Goal: Information Seeking & Learning: Learn about a topic

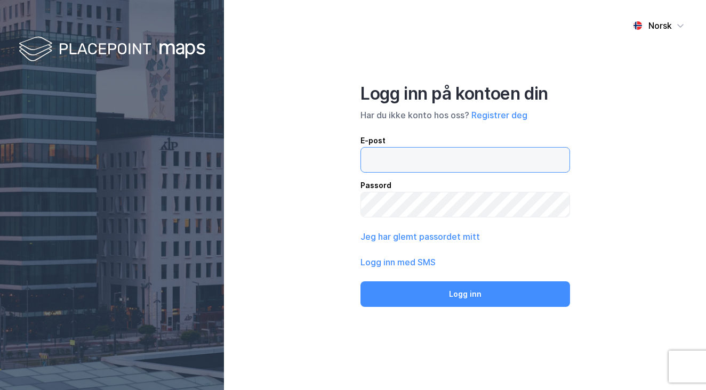
click at [424, 163] on input "email" at bounding box center [465, 160] width 209 height 25
type input "kevin.aleksandersen@compass-group.no"
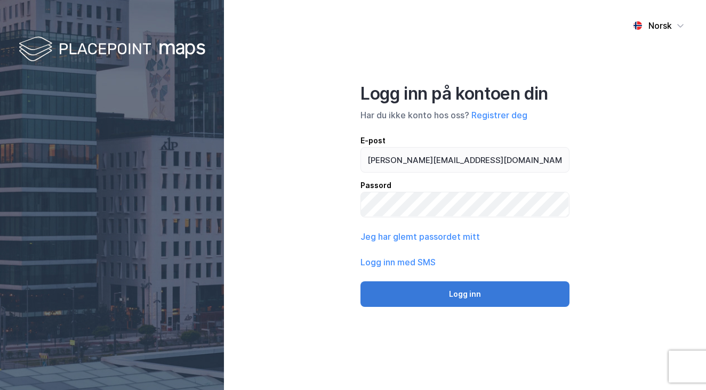
click at [464, 298] on button "Logg inn" at bounding box center [465, 295] width 209 height 26
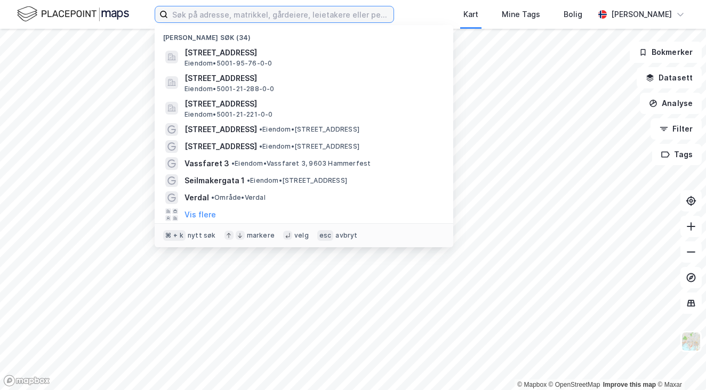
click at [341, 13] on input at bounding box center [281, 14] width 226 height 16
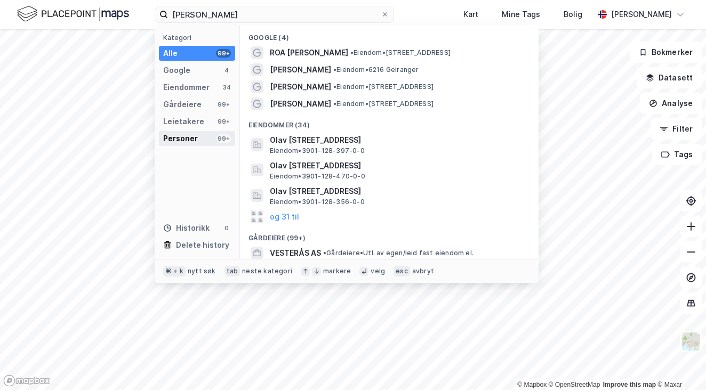
click at [188, 135] on div "Personer" at bounding box center [180, 138] width 35 height 13
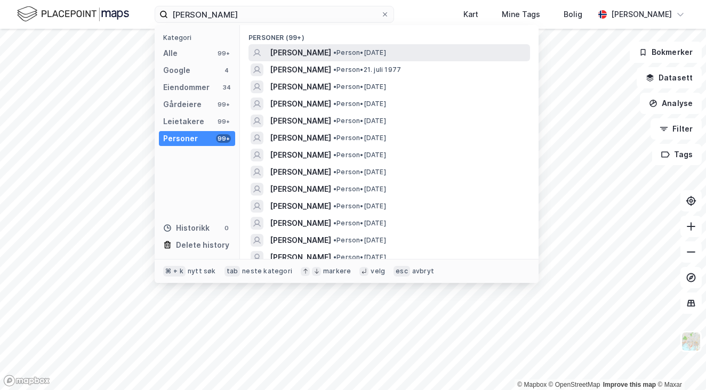
click at [343, 57] on span "• Person • 26. okt. 1958" at bounding box center [359, 53] width 53 height 9
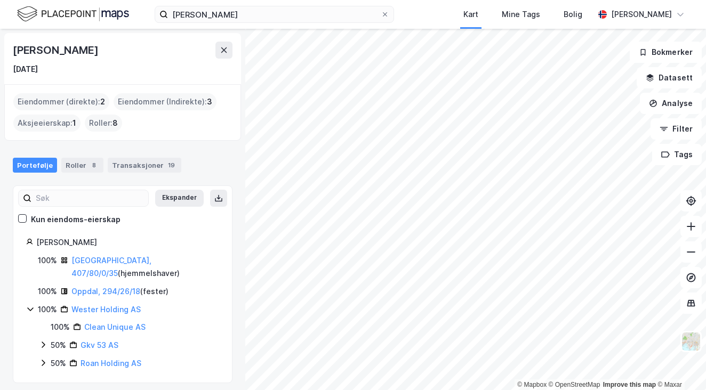
click at [203, 100] on div "Eiendommer (Indirekte) : 3" at bounding box center [165, 101] width 103 height 17
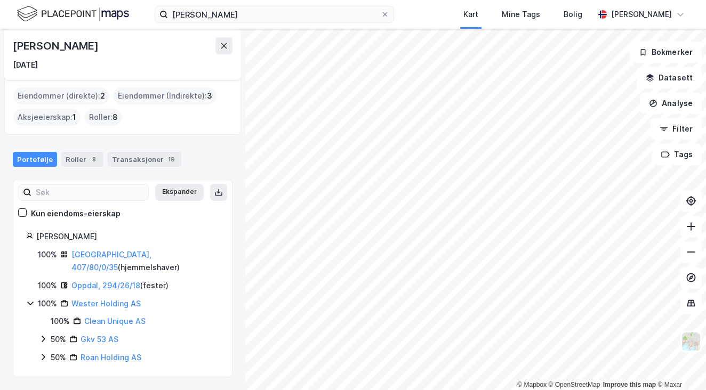
scroll to position [5, 0]
click at [114, 304] on link "Wester Holding AS" at bounding box center [105, 304] width 69 height 9
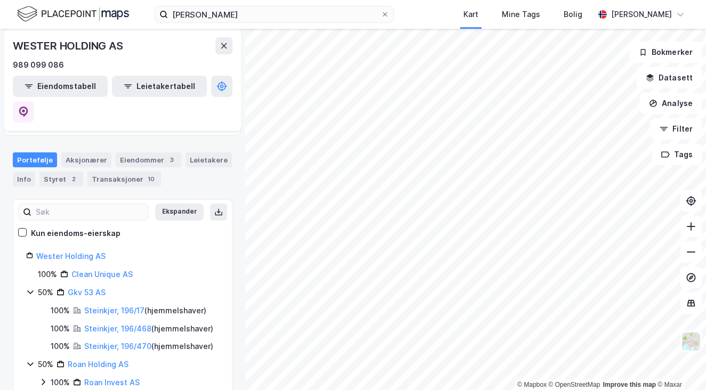
scroll to position [90, 0]
click at [112, 270] on link "Clean Unique AS" at bounding box center [101, 274] width 61 height 9
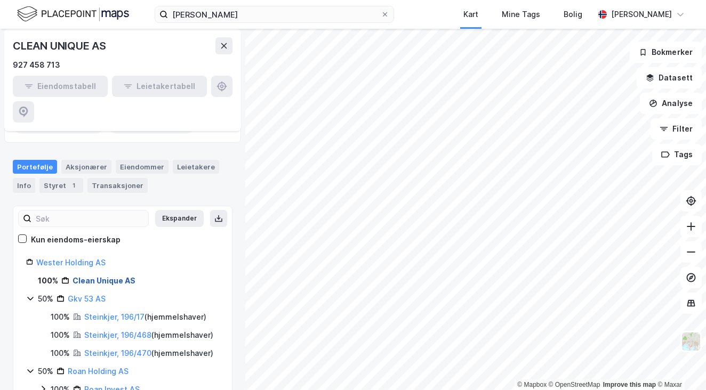
scroll to position [80, 0]
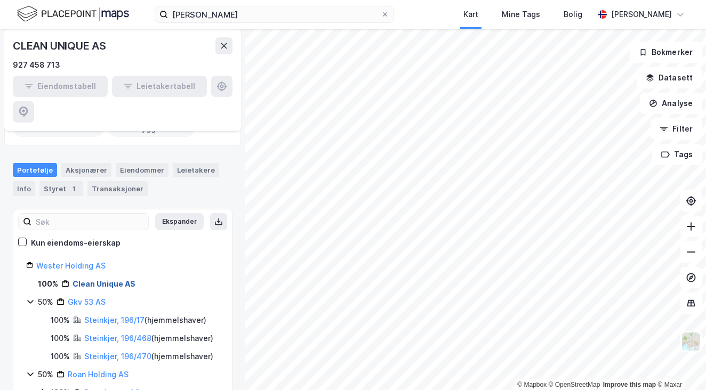
click at [114, 280] on link "Clean Unique AS" at bounding box center [104, 284] width 63 height 9
click at [82, 298] on link "Gkv 53 AS" at bounding box center [87, 302] width 38 height 9
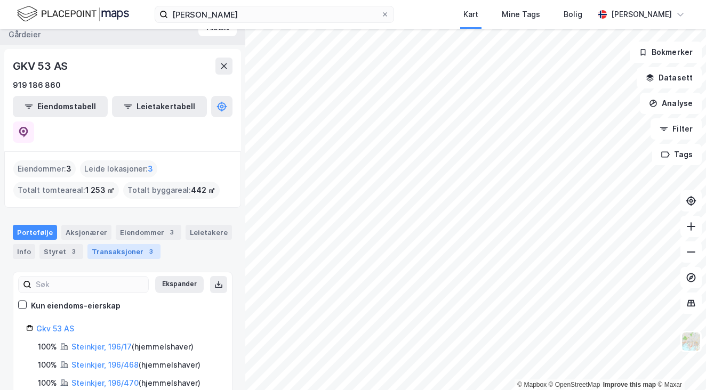
scroll to position [17, 0]
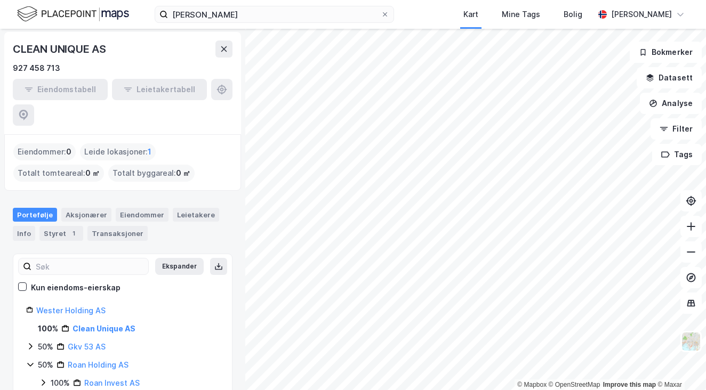
scroll to position [35, 0]
click at [31, 343] on icon at bounding box center [30, 347] width 9 height 9
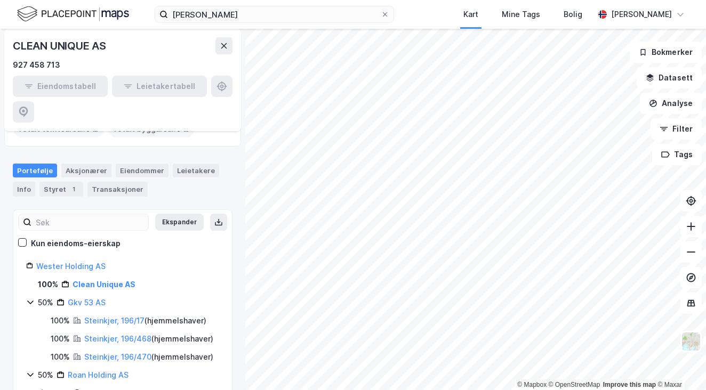
scroll to position [90, 0]
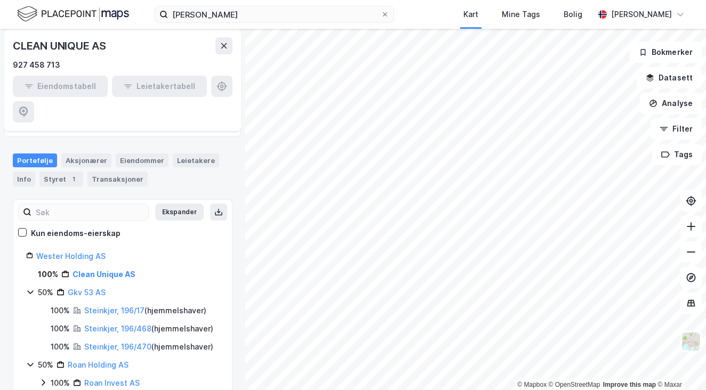
click at [35, 359] on div "50% Roan Holding AS" at bounding box center [122, 365] width 193 height 13
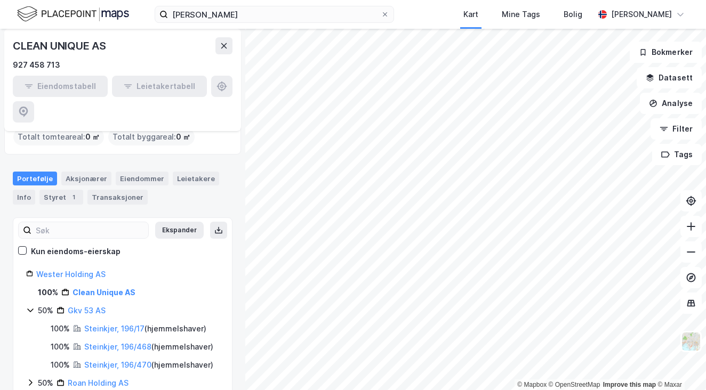
click at [33, 306] on icon at bounding box center [30, 310] width 9 height 9
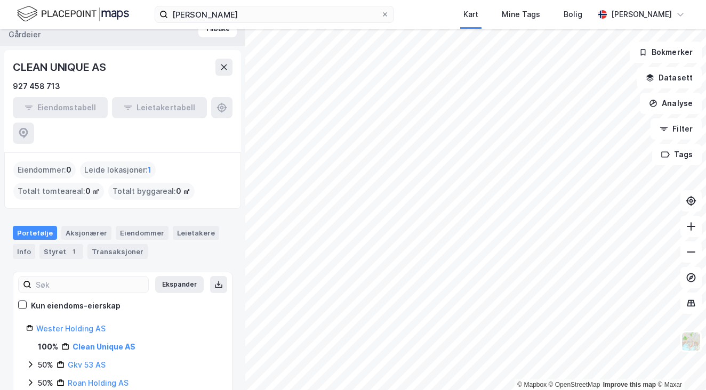
click at [89, 377] on div "Roan Holding AS" at bounding box center [98, 383] width 61 height 13
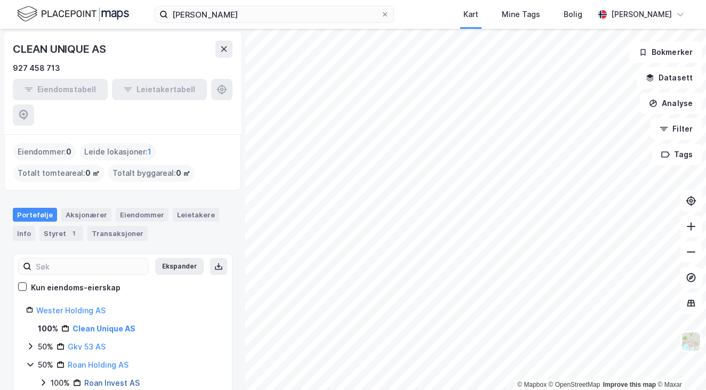
click at [98, 379] on link "Roan Invest AS" at bounding box center [111, 383] width 55 height 9
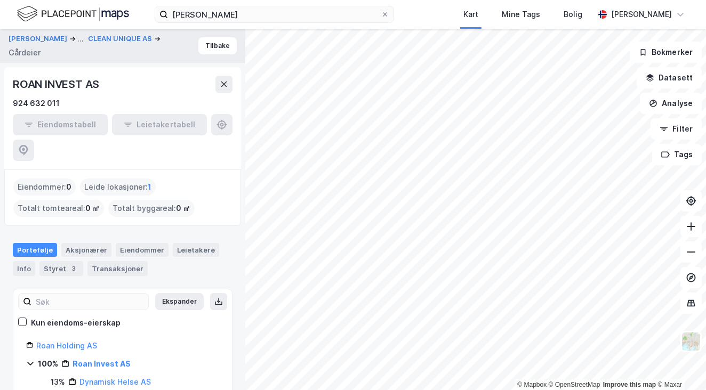
click at [116, 376] on div "Dynamisk Helse AS" at bounding box center [114, 382] width 71 height 13
click at [116, 378] on link "Dynamisk Helse AS" at bounding box center [114, 382] width 71 height 9
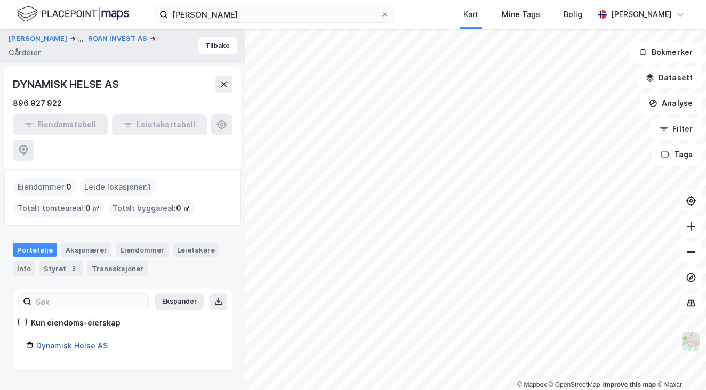
click at [77, 341] on link "Dynamisk Helse AS" at bounding box center [71, 345] width 71 height 9
click at [64, 341] on link "Dynamisk Helse AS" at bounding box center [71, 345] width 71 height 9
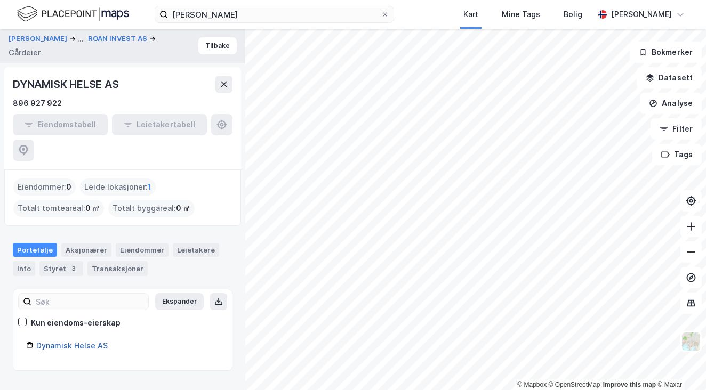
click at [64, 341] on link "Dynamisk Helse AS" at bounding box center [71, 345] width 71 height 9
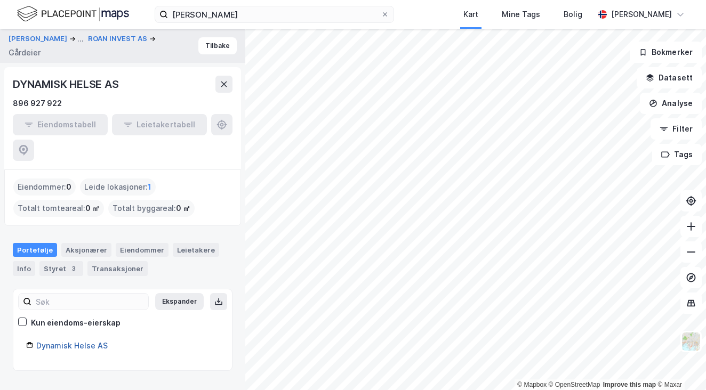
click at [64, 341] on link "Dynamisk Helse AS" at bounding box center [71, 345] width 71 height 9
click at [69, 264] on div "3" at bounding box center [73, 269] width 11 height 11
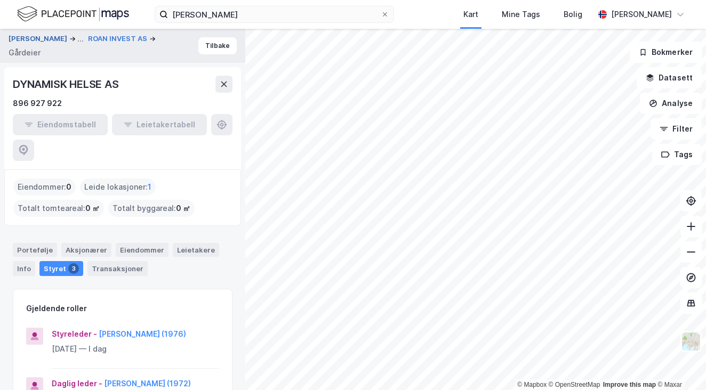
click at [52, 37] on button "WESTERÅS ROAR" at bounding box center [39, 39] width 61 height 13
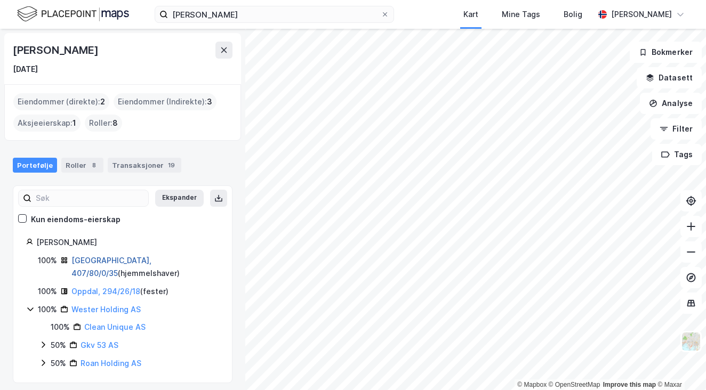
click at [113, 260] on link "Trondheim, 407/80/0/35" at bounding box center [111, 267] width 80 height 22
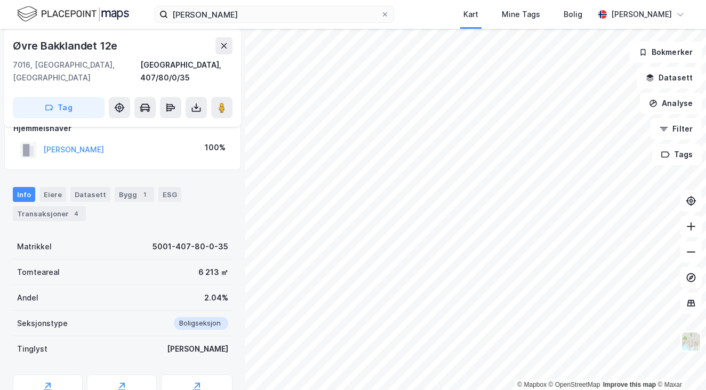
scroll to position [97, 0]
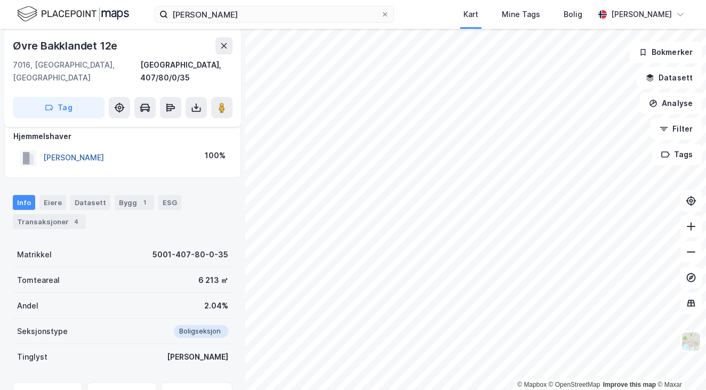
click at [0, 0] on button "WESTERÅS ROAR" at bounding box center [0, 0] width 0 height 0
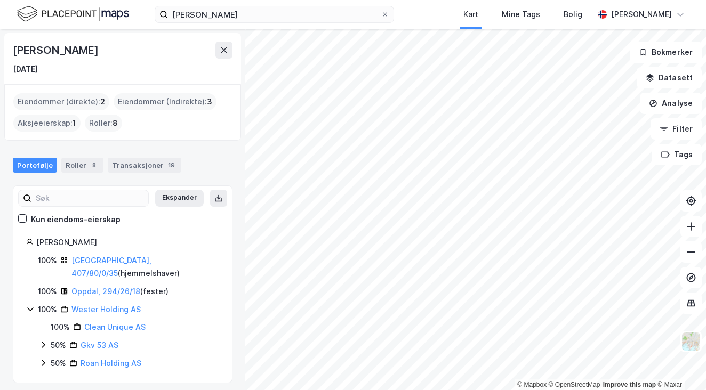
scroll to position [6, 0]
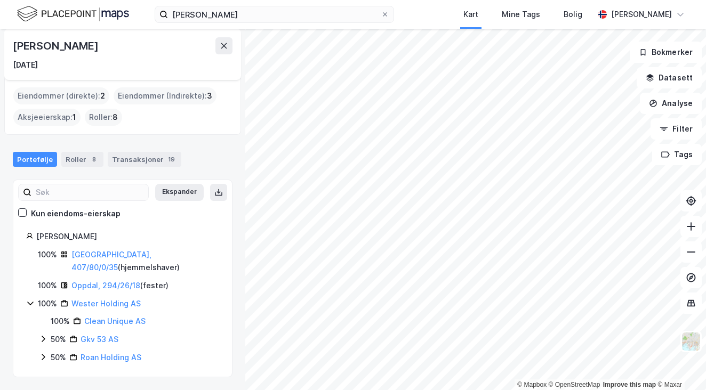
click at [145, 148] on div "Portefølje Roller 8 Transaksjoner 19" at bounding box center [122, 155] width 245 height 32
click at [145, 155] on div "Transaksjoner 19" at bounding box center [145, 159] width 74 height 15
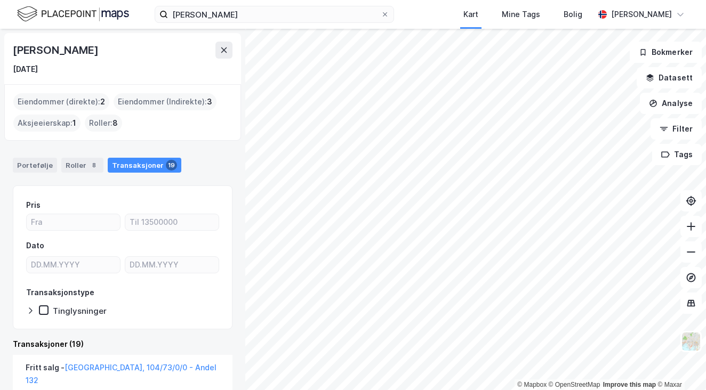
click at [188, 88] on div "Eiendommer (direkte) : 2 Eiendommer (Indirekte) : 3 Aksjeeierskap : 1 Roller : 8" at bounding box center [122, 112] width 237 height 57
click at [195, 105] on div "Eiendommer (Indirekte) : 3" at bounding box center [165, 101] width 103 height 17
click at [200, 97] on div "Eiendommer (Indirekte) : 3" at bounding box center [165, 101] width 103 height 17
click at [226, 55] on button at bounding box center [224, 50] width 17 height 17
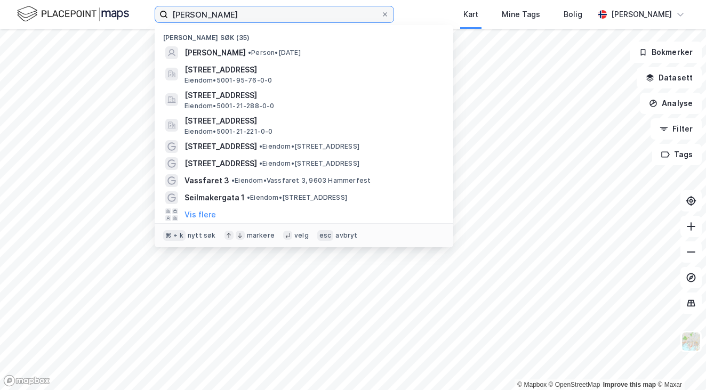
drag, startPoint x: 268, startPoint y: 12, endPoint x: 103, endPoint y: 4, distance: 165.1
click at [103, 4] on div "roar westeraas Nylige søk (35) ROAR WESTERÅS • Person • 26. okt. 1958 Garmanns …" at bounding box center [353, 14] width 706 height 29
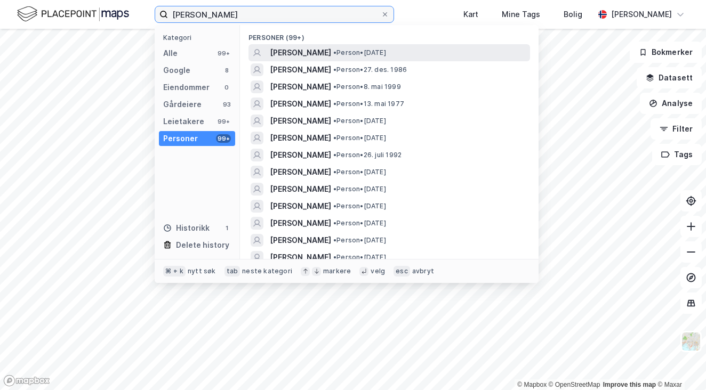
type input "silje skretting eidissen"
click at [386, 53] on span "• Person • 21. feb. 1995" at bounding box center [359, 53] width 53 height 9
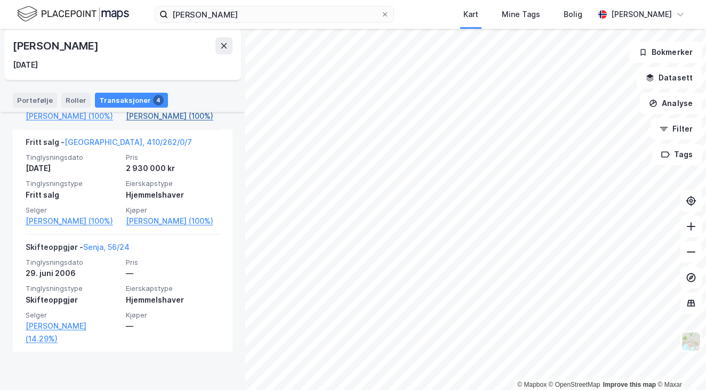
scroll to position [449, 0]
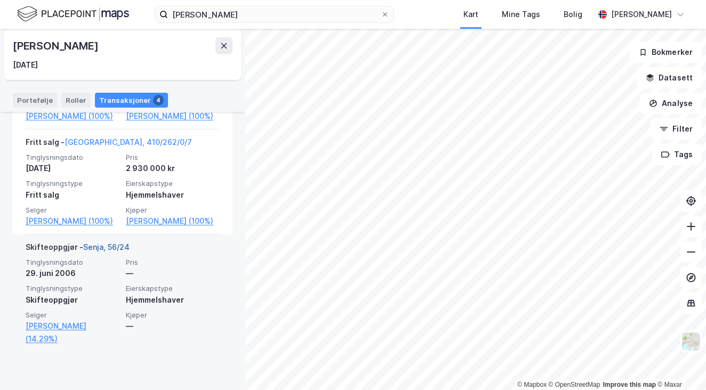
click at [100, 252] on link "Senja, 56/24" at bounding box center [106, 247] width 46 height 9
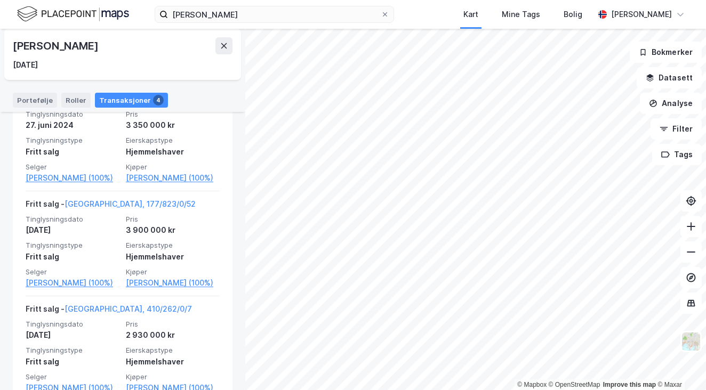
scroll to position [449, 0]
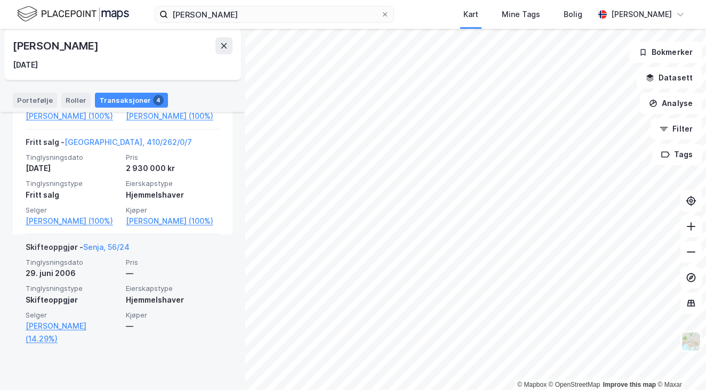
click at [123, 258] on div "Skifteoppgjør - Senja, 56/24" at bounding box center [78, 249] width 104 height 17
click at [111, 252] on link "Senja, 56/24" at bounding box center [106, 247] width 46 height 9
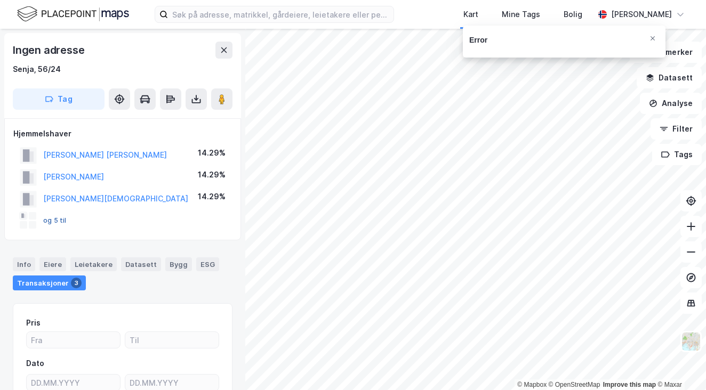
click at [0, 0] on button "og 5 til" at bounding box center [0, 0] width 0 height 0
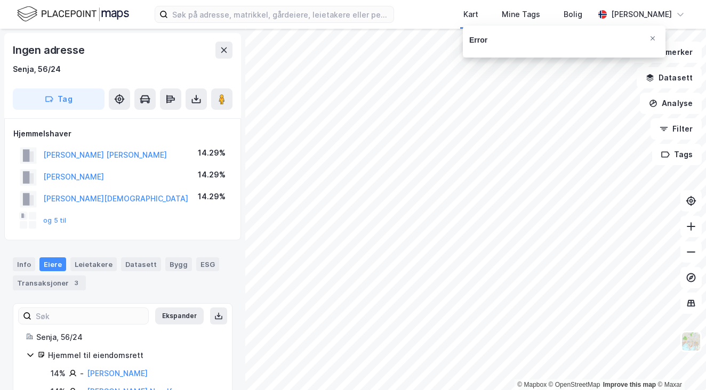
click at [66, 223] on div "og 5 til" at bounding box center [122, 220] width 219 height 21
click at [0, 0] on button "og 5 til" at bounding box center [0, 0] width 0 height 0
click at [688, 339] on iframe "Chat Widget" at bounding box center [679, 364] width 53 height 51
click at [695, 333] on img at bounding box center [691, 342] width 20 height 20
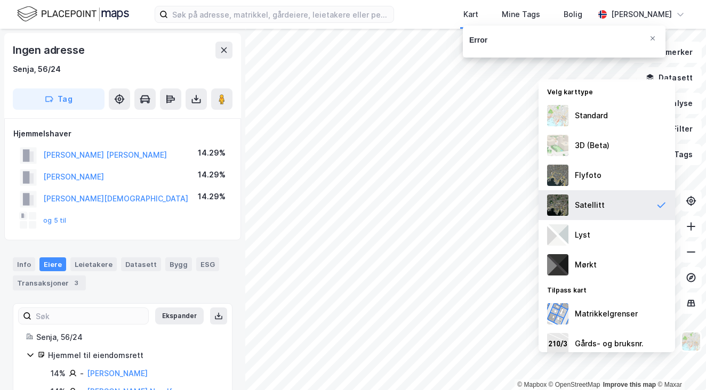
click at [621, 198] on div "Satellitt" at bounding box center [607, 205] width 137 height 30
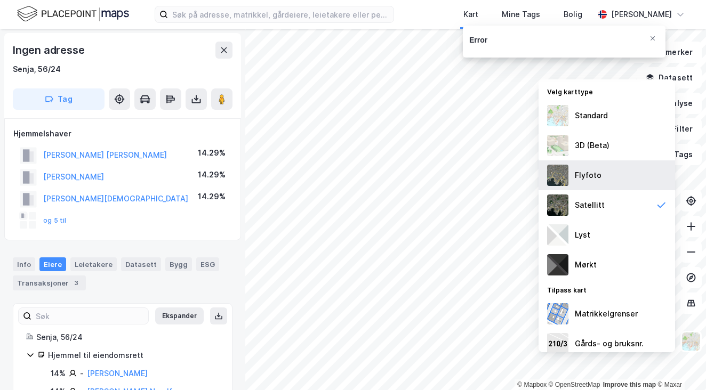
click at [607, 179] on div "Flyfoto" at bounding box center [607, 176] width 137 height 30
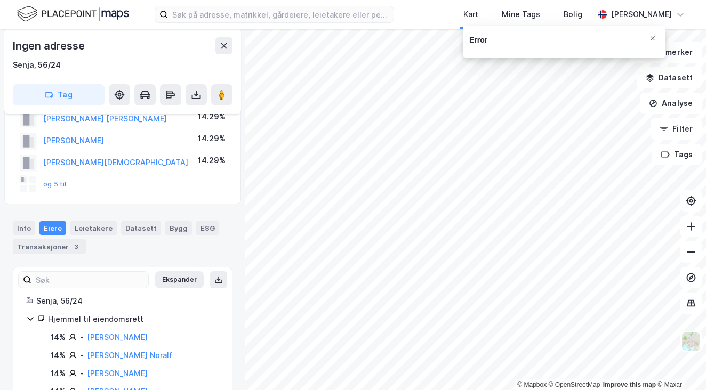
click at [494, 390] on html "Kart Mine Tags Bolig kevin aleksandersen © Mapbox © OpenStreetMap Improve this …" at bounding box center [353, 195] width 706 height 390
click at [0, 0] on button "og 5 til" at bounding box center [0, 0] width 0 height 0
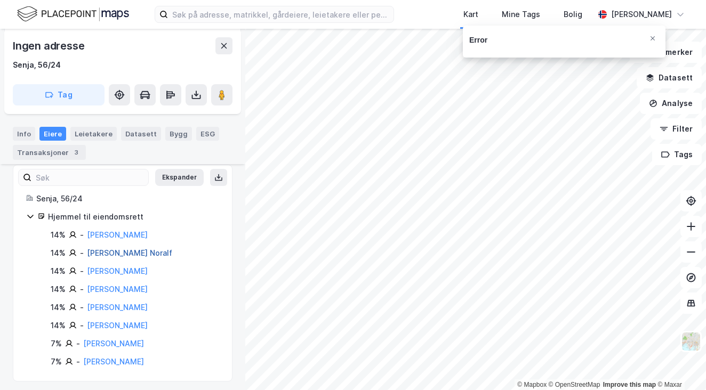
scroll to position [143, 0]
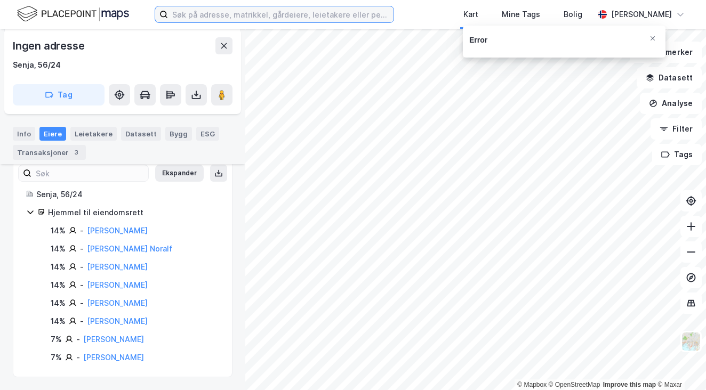
click at [335, 14] on input at bounding box center [281, 14] width 226 height 16
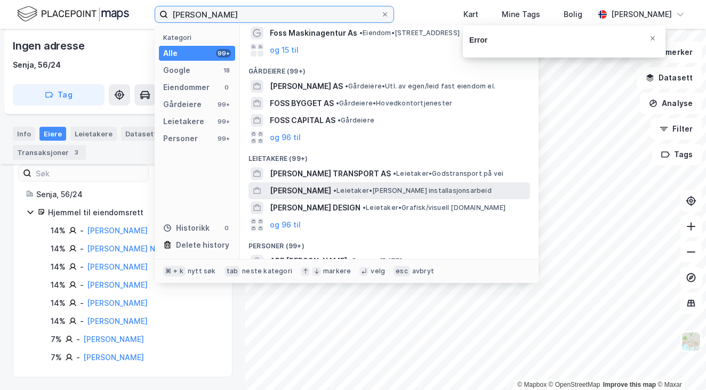
scroll to position [0, 0]
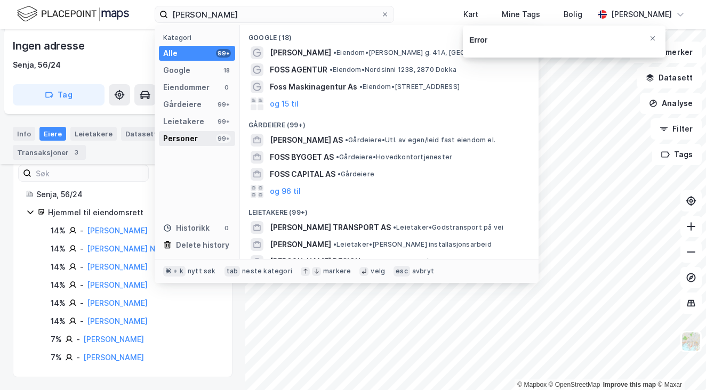
click at [196, 139] on div "Personer 99+" at bounding box center [197, 138] width 76 height 15
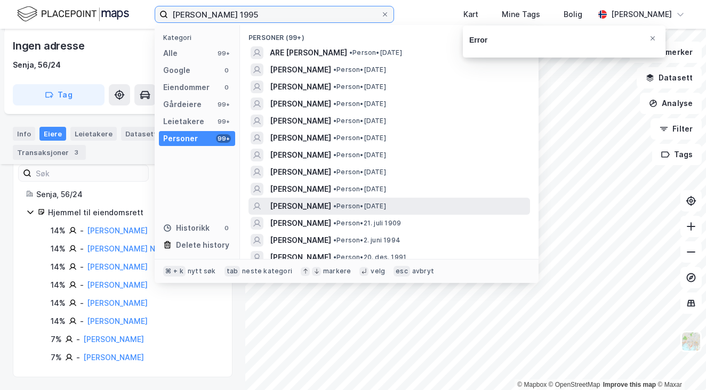
type input "MARIUS FOSS 1995"
click at [419, 204] on div "MARIUS FOSS • Person • 1. juni 1995" at bounding box center [399, 206] width 258 height 13
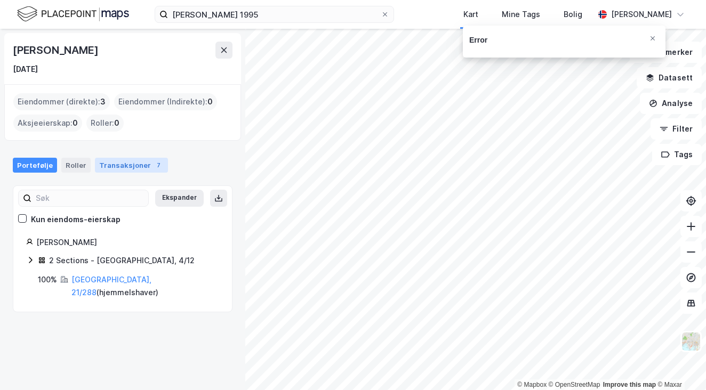
click at [128, 166] on div "Transaksjoner 7" at bounding box center [131, 165] width 73 height 15
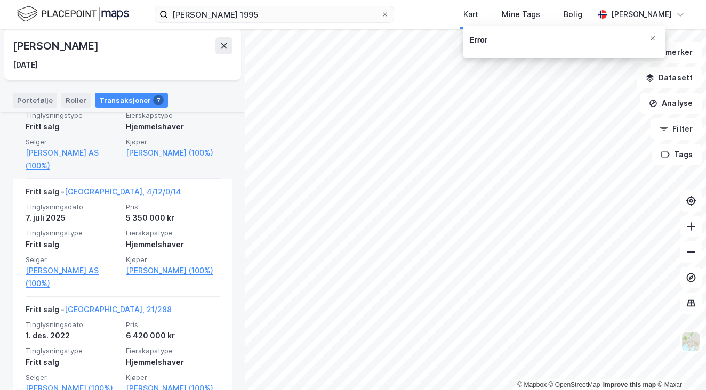
scroll to position [290, 0]
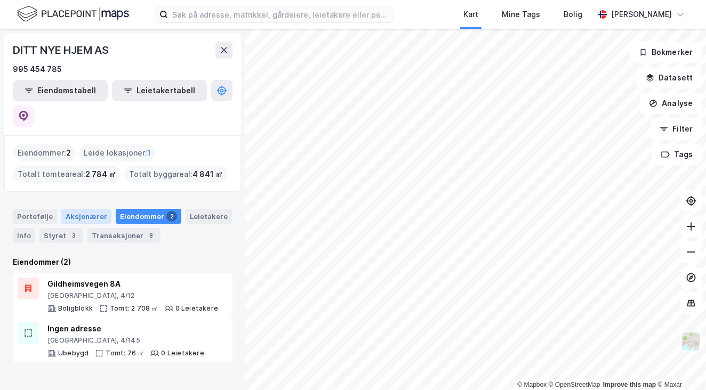
click at [73, 209] on div "Aksjonærer" at bounding box center [86, 216] width 50 height 15
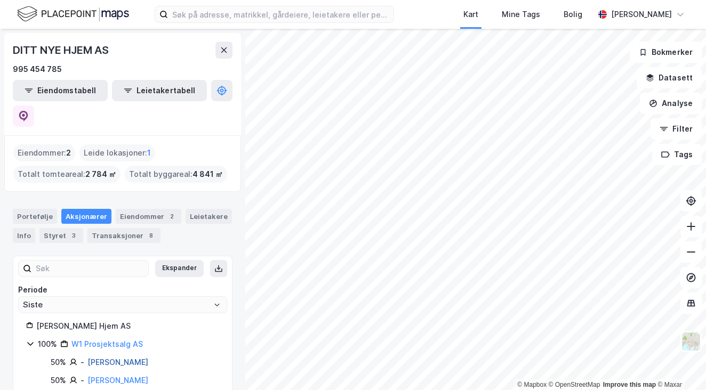
click at [115, 358] on link "Forbord Rune" at bounding box center [117, 362] width 61 height 9
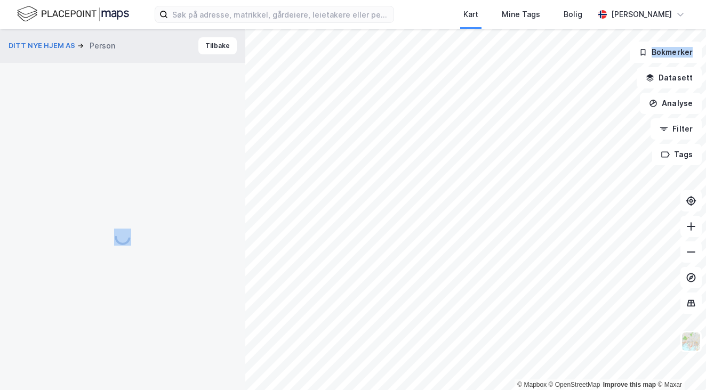
click at [115, 333] on div at bounding box center [123, 237] width 220 height 349
